Goal: Obtain resource: Obtain resource

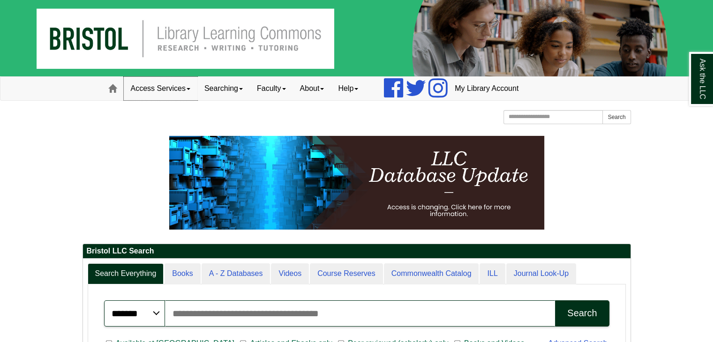
click at [187, 87] on link "Access Services" at bounding box center [161, 88] width 74 height 23
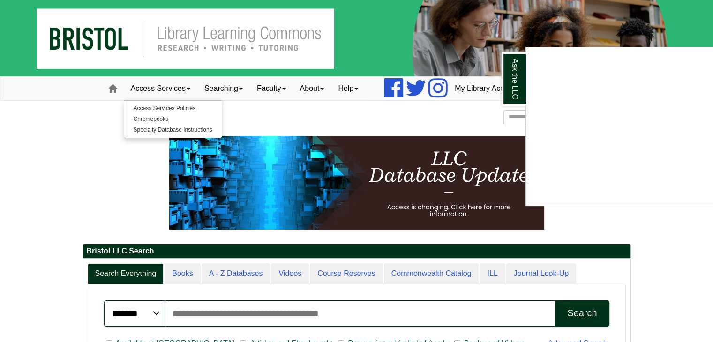
click at [150, 117] on div "Ask the LLC" at bounding box center [356, 171] width 713 height 342
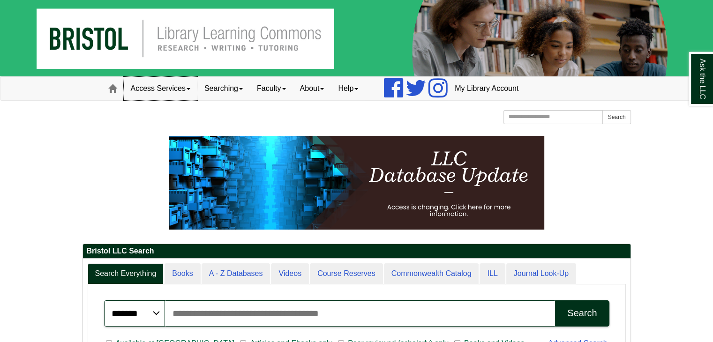
click at [188, 90] on link "Access Services" at bounding box center [161, 88] width 74 height 23
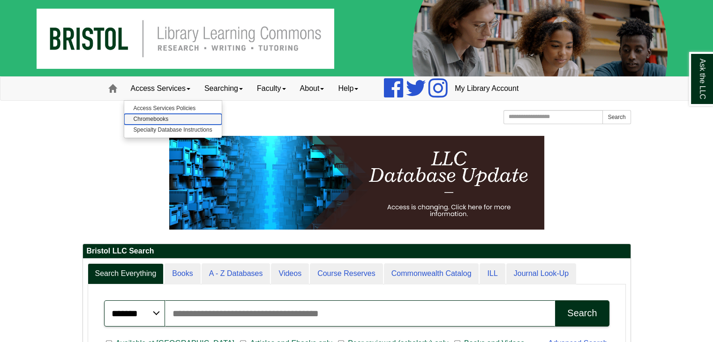
click at [159, 120] on link "Chromebooks" at bounding box center [173, 119] width 98 height 11
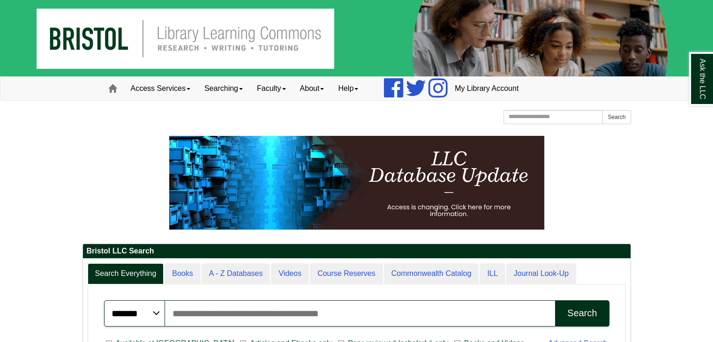
scroll to position [113, 548]
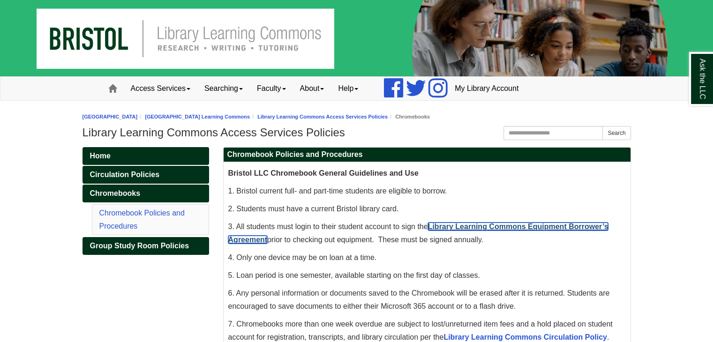
click at [526, 228] on link "Library Learning Commons Equipment Borrower’s Agreement" at bounding box center [418, 233] width 380 height 21
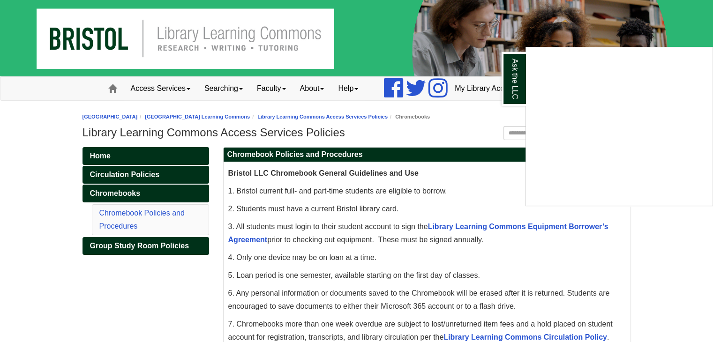
click at [453, 231] on div "Ask the LLC" at bounding box center [356, 171] width 713 height 342
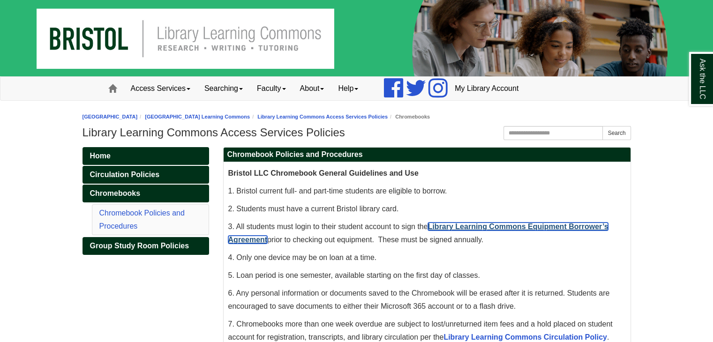
click at [451, 224] on link "Library Learning Commons Equipment Borrower’s Agreement" at bounding box center [418, 233] width 380 height 21
